Goal: Transaction & Acquisition: Purchase product/service

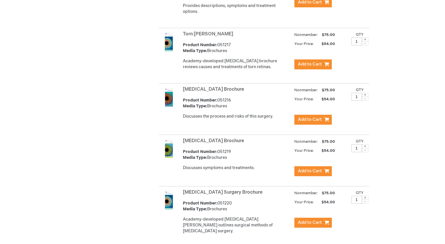
scroll to position [2462, 0]
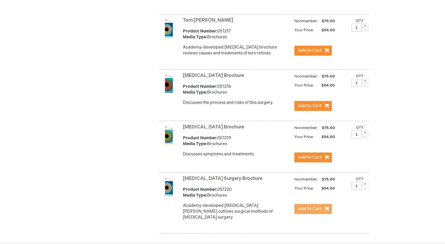
click at [306, 206] on span "Add to Cart" at bounding box center [310, 209] width 24 height 6
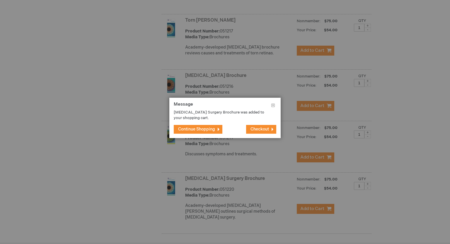
click at [216, 131] on button "Continue Shopping" at bounding box center [198, 129] width 49 height 9
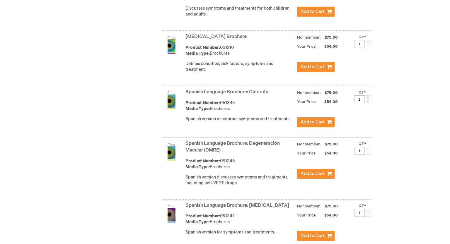
scroll to position [1759, 0]
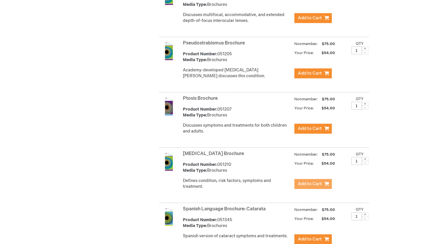
click at [315, 181] on span "Add to Cart" at bounding box center [310, 184] width 24 height 6
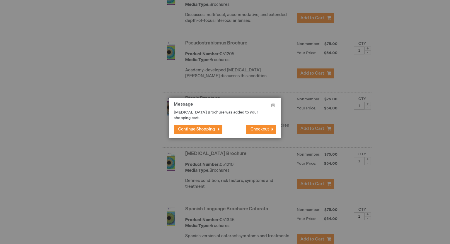
click at [264, 130] on span "Checkout" at bounding box center [259, 129] width 18 height 5
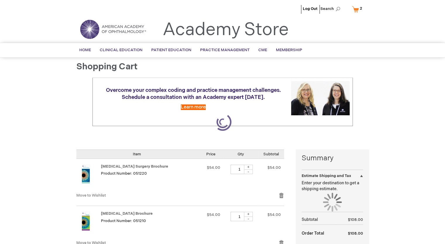
select select "US"
select select "27"
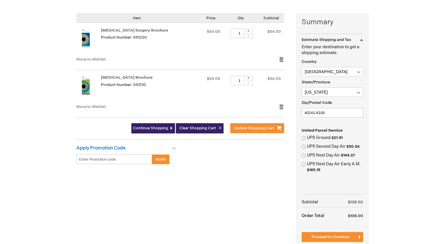
scroll to position [146, 0]
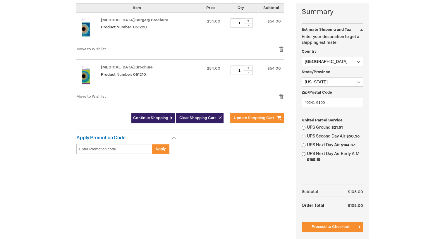
click at [309, 127] on label "UPS Ground $21.51" at bounding box center [335, 128] width 56 height 6
click at [306, 127] on input "UPS Ground $21.51" at bounding box center [304, 128] width 4 height 4
radio input "true"
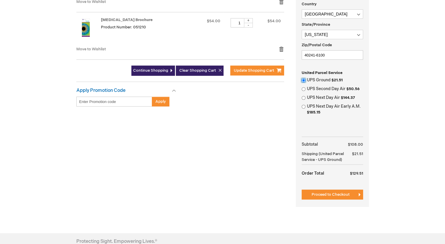
scroll to position [234, 0]
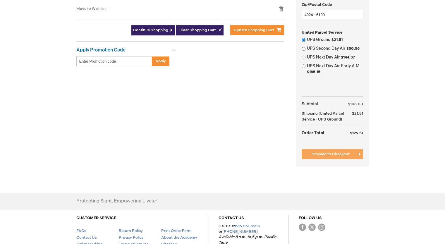
click at [326, 157] on span "Proceed to Checkout" at bounding box center [331, 154] width 38 height 5
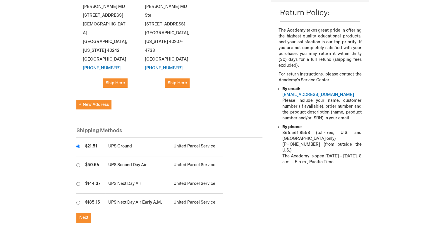
scroll to position [205, 0]
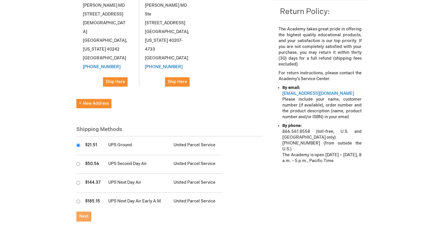
click at [85, 214] on span "Next" at bounding box center [83, 216] width 9 height 5
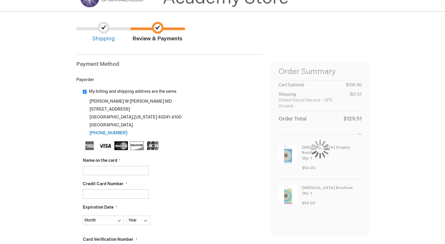
scroll to position [88, 0]
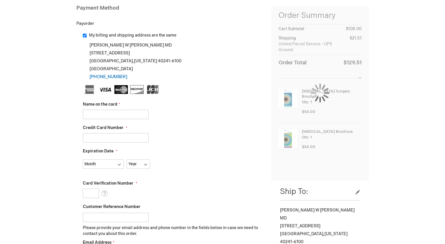
click at [118, 116] on input "Name on the card" at bounding box center [116, 114] width 66 height 9
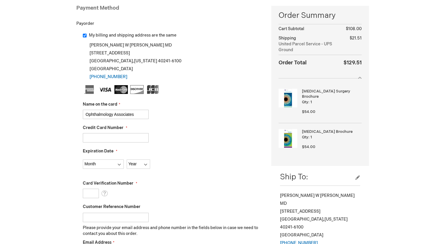
type input "Ophthalmology Associates"
